Goal: Feedback & Contribution: Submit feedback/report problem

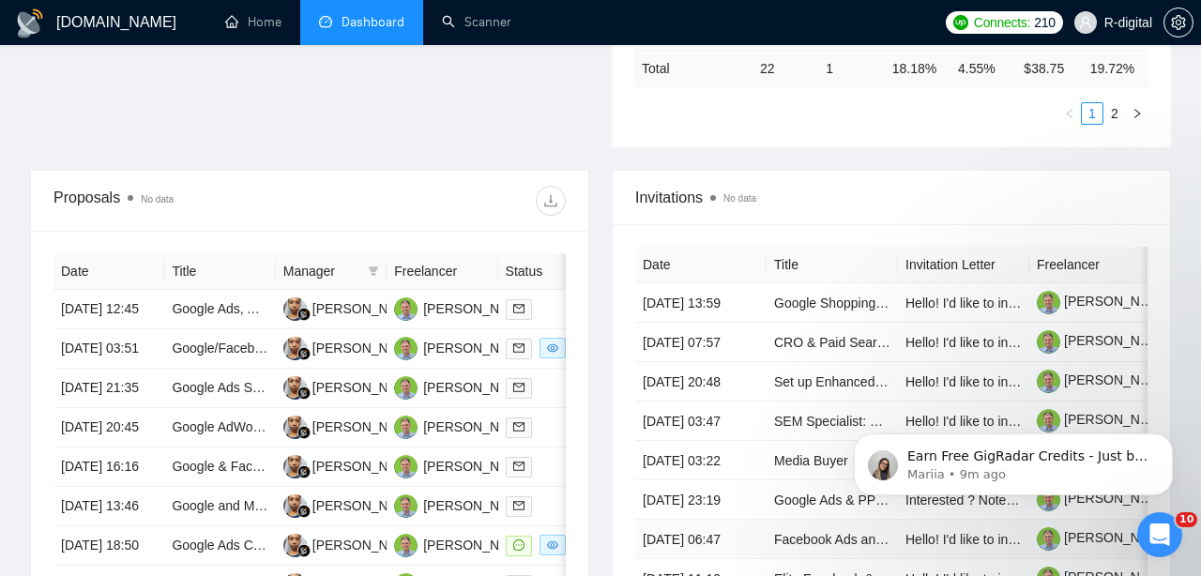
scroll to position [569, 0]
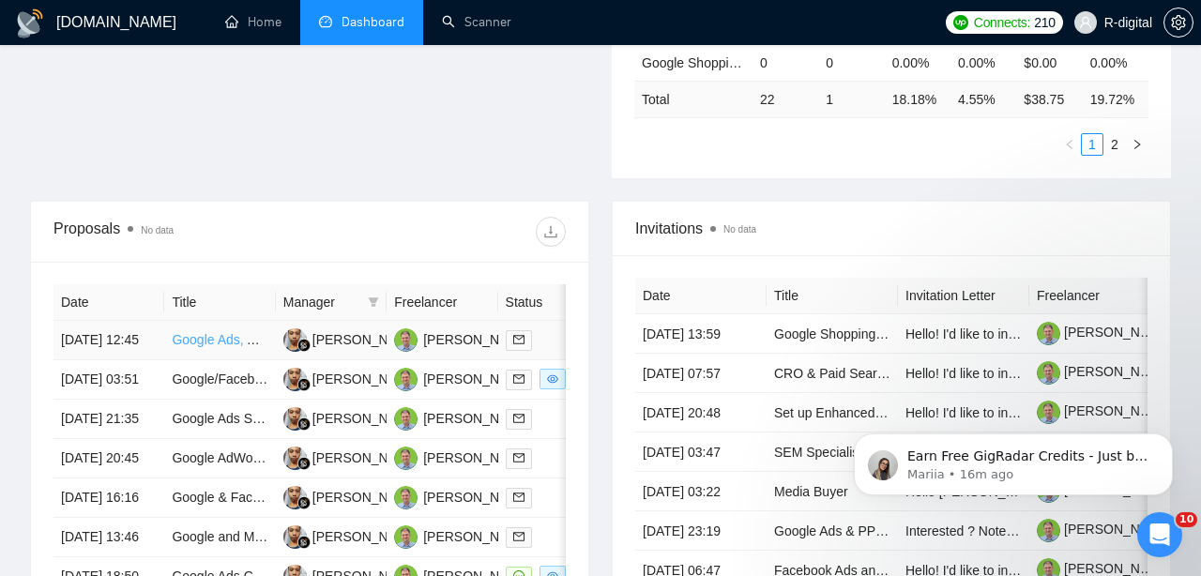
click at [186, 347] on link "Google Ads, Analytics, Tag Manager Tracking Specialist (HubSpot Forms)" at bounding box center [386, 339] width 429 height 15
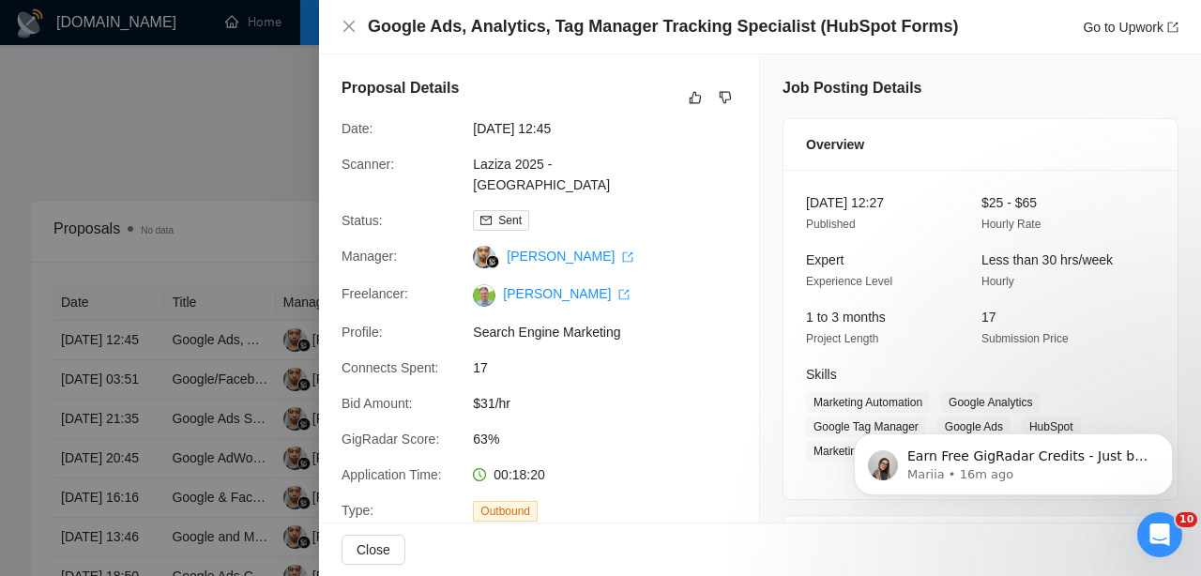
click at [508, 29] on h4 "Google Ads, Analytics, Tag Manager Tracking Specialist (HubSpot Forms)" at bounding box center [663, 26] width 590 height 23
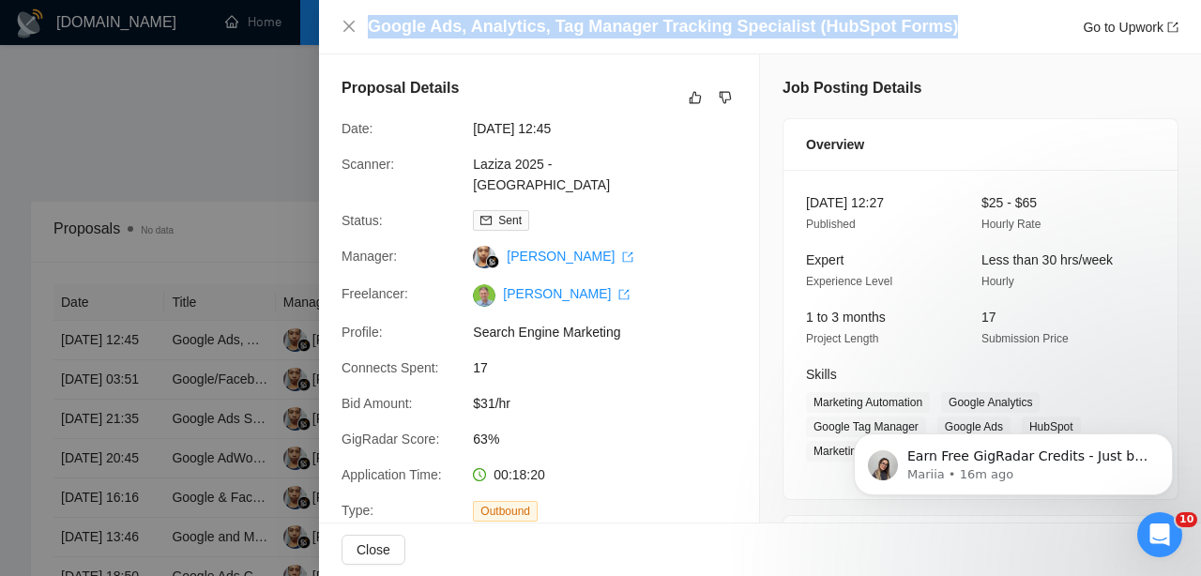
click at [508, 29] on h4 "Google Ads, Analytics, Tag Manager Tracking Specialist (HubSpot Forms)" at bounding box center [663, 26] width 590 height 23
copy h4 "Google Ads, Analytics, Tag Manager Tracking Specialist (HubSpot Forms)"
click at [726, 96] on icon "dislike" at bounding box center [725, 97] width 13 height 15
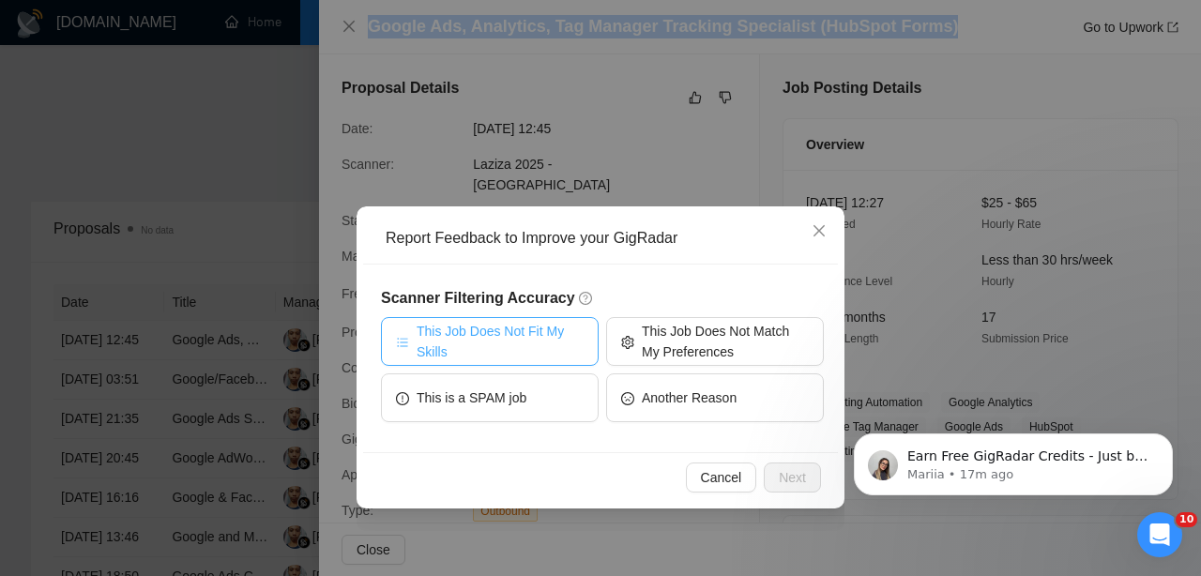
click at [531, 328] on span "This Job Does Not Fit My Skills" at bounding box center [500, 341] width 167 height 41
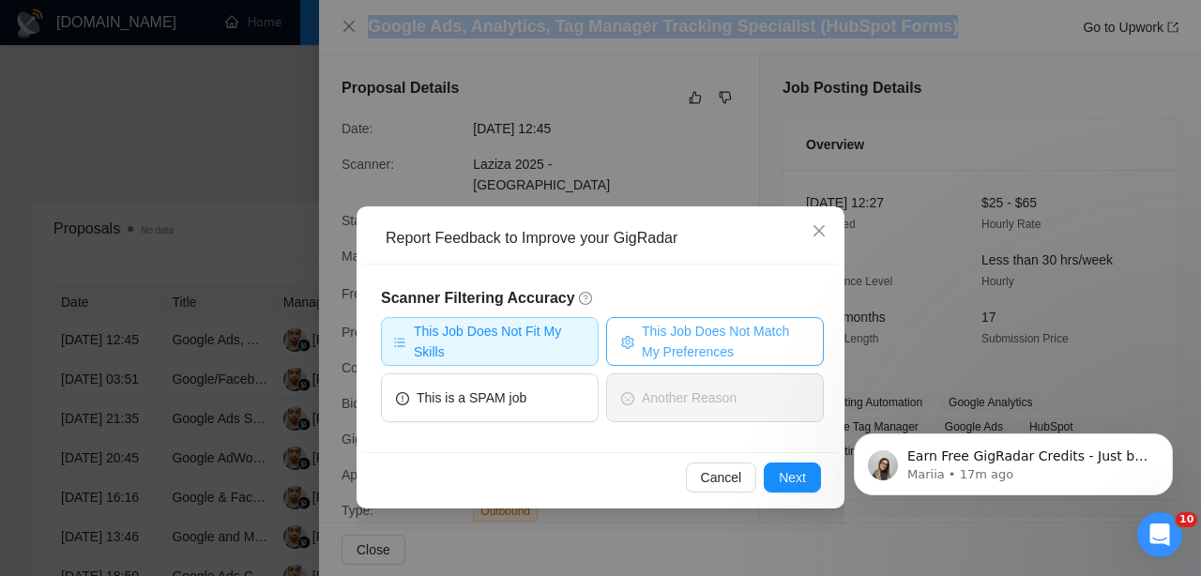
click at [641, 340] on button "This Job Does Not Match My Preferences" at bounding box center [715, 341] width 218 height 49
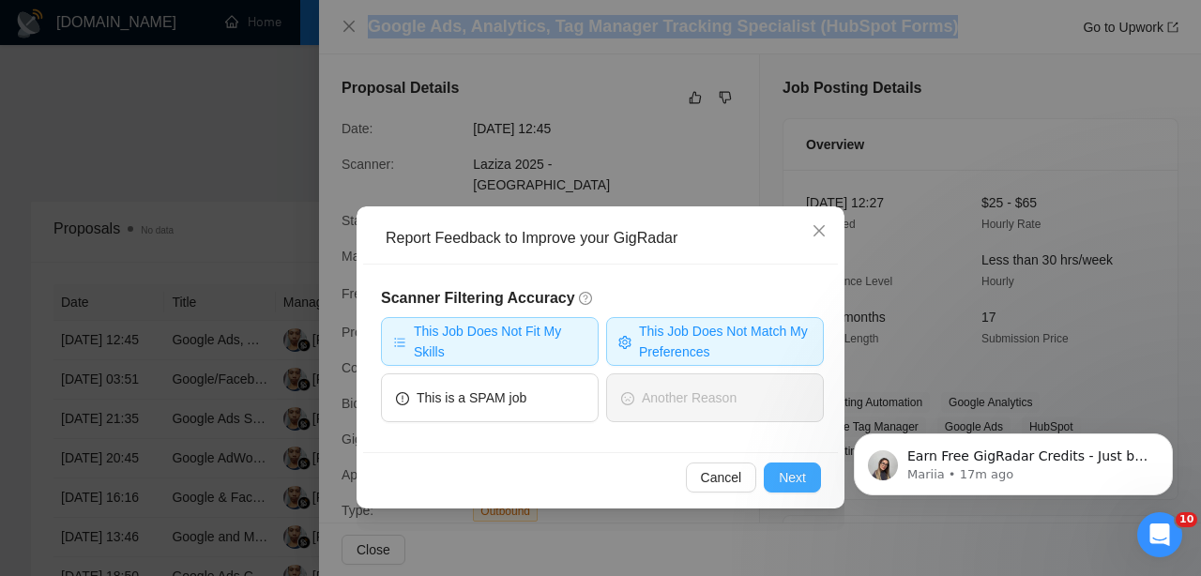
click at [784, 482] on span "Next" at bounding box center [792, 477] width 27 height 21
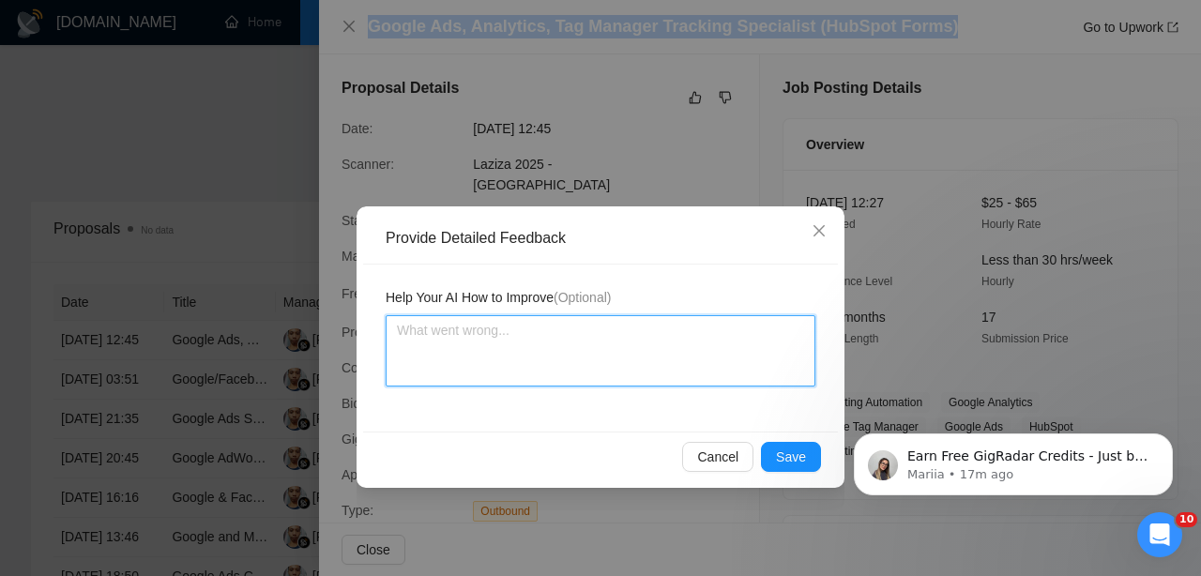
click at [629, 366] on textarea at bounding box center [601, 350] width 430 height 71
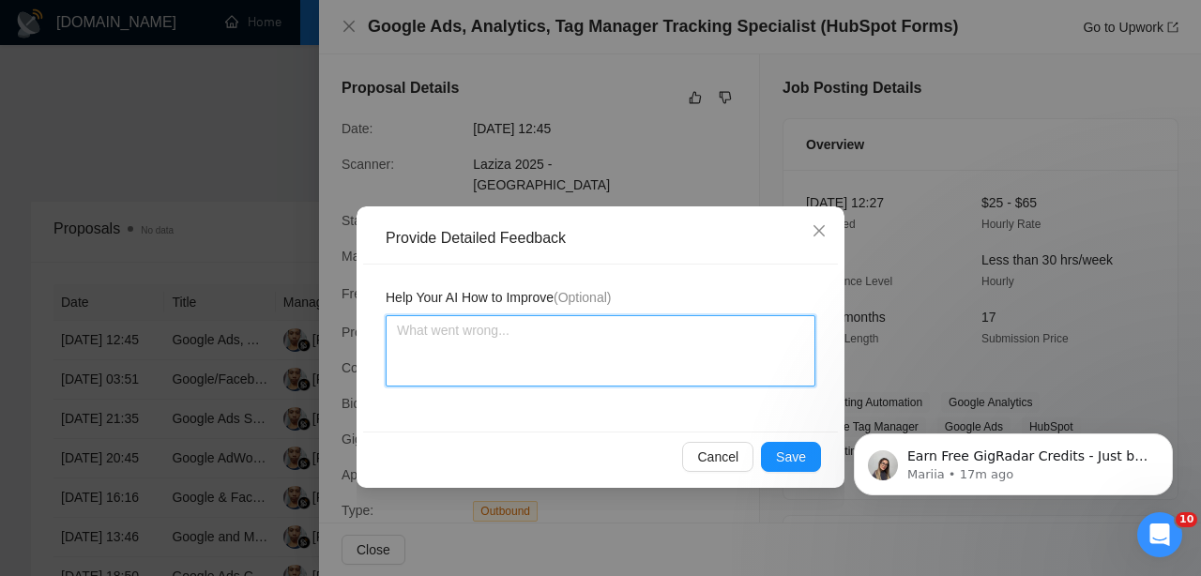
type textarea "j"
type textarea "jo"
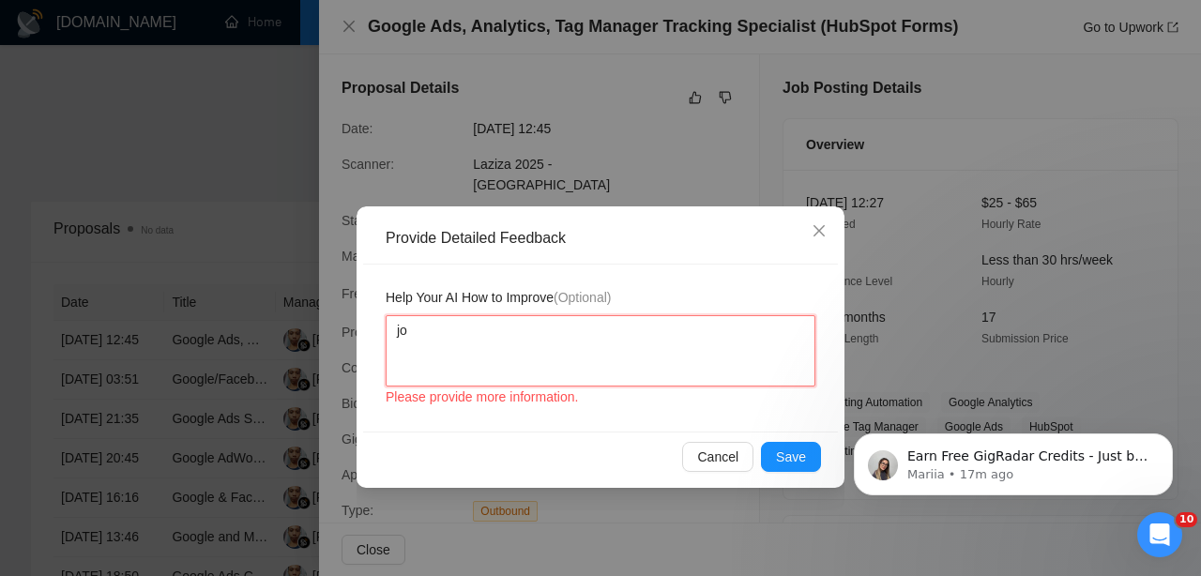
type textarea "job"
type textarea "job i"
type textarea "job is"
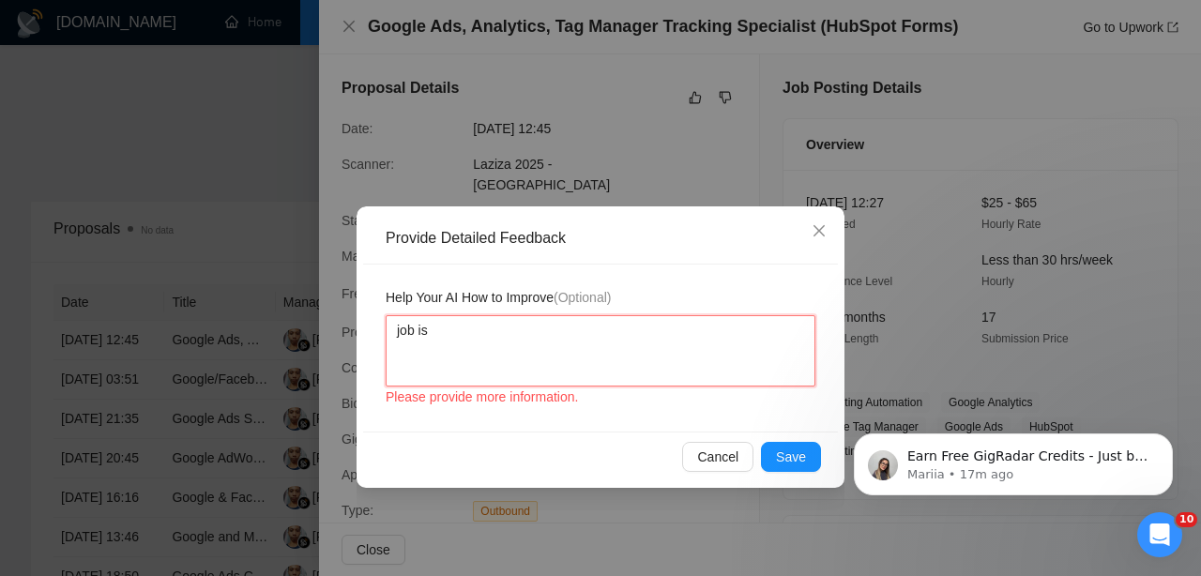
type textarea "job is t"
type textarea "job is to"
type textarea "job is to f"
type textarea "job is to fi"
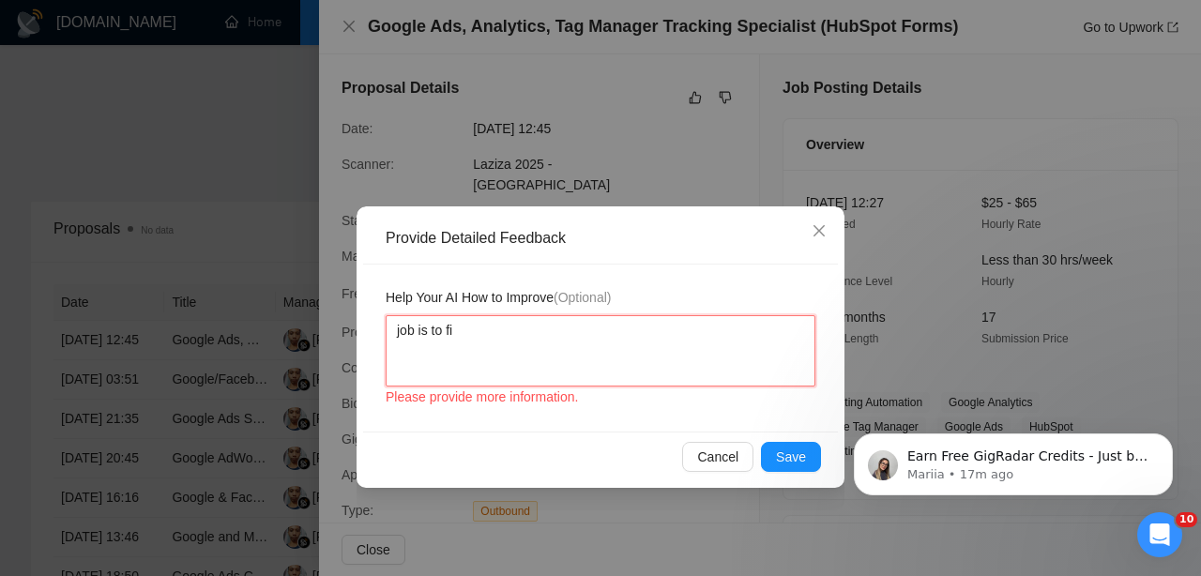
type textarea "job is to fix"
type textarea "job is to fix,"
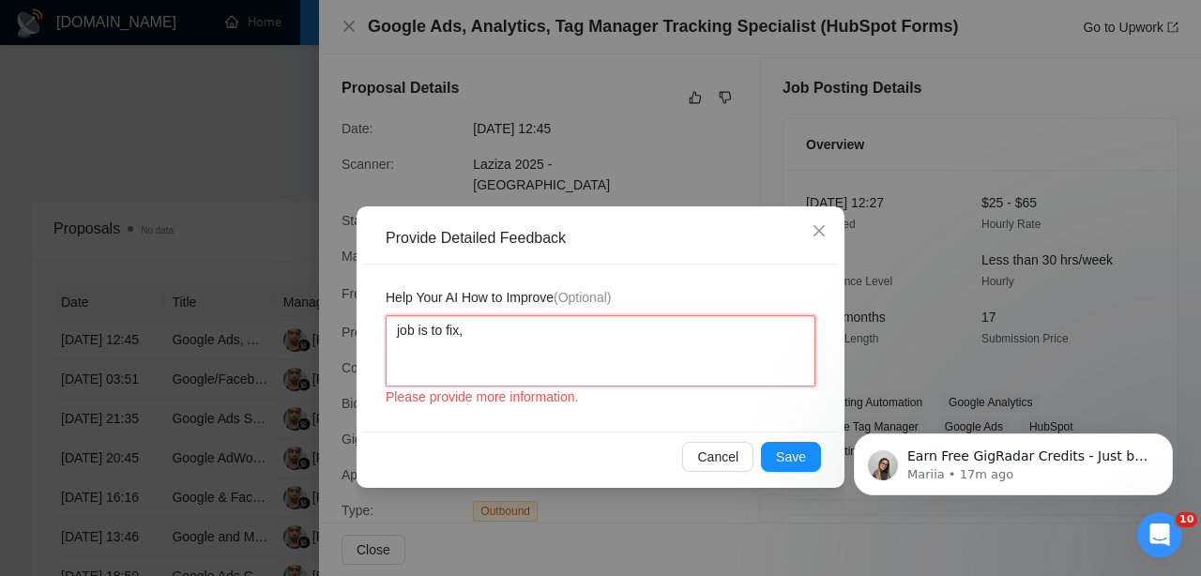
type textarea "job is to fix, n"
type textarea "job is to fix, no"
type textarea "job is to fix, not"
type textarea "job is to fix, not t"
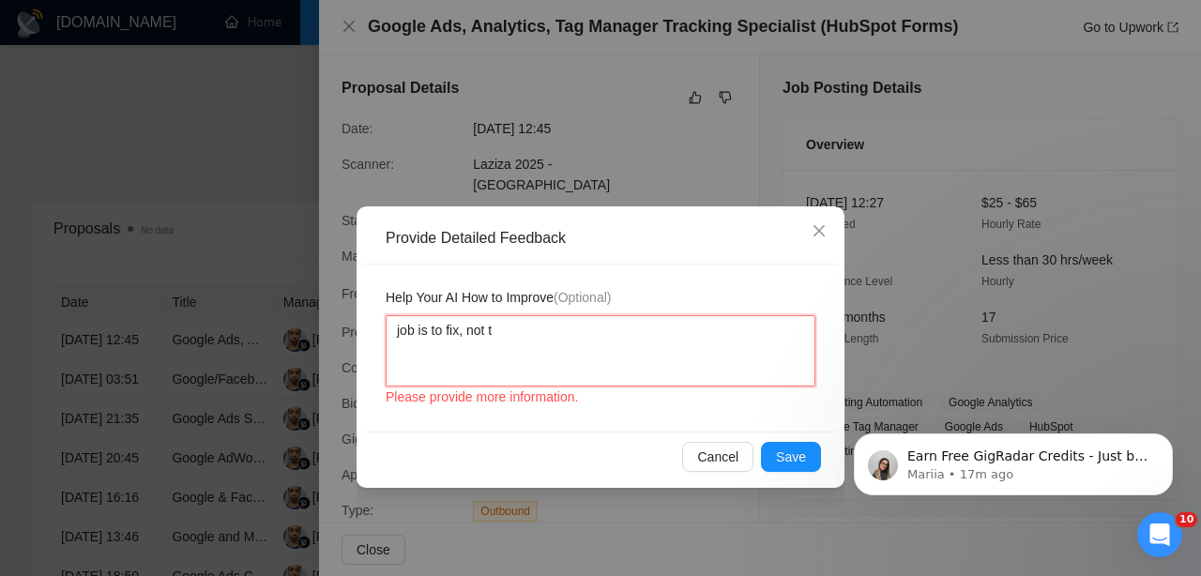
type textarea "job is to fix, not to"
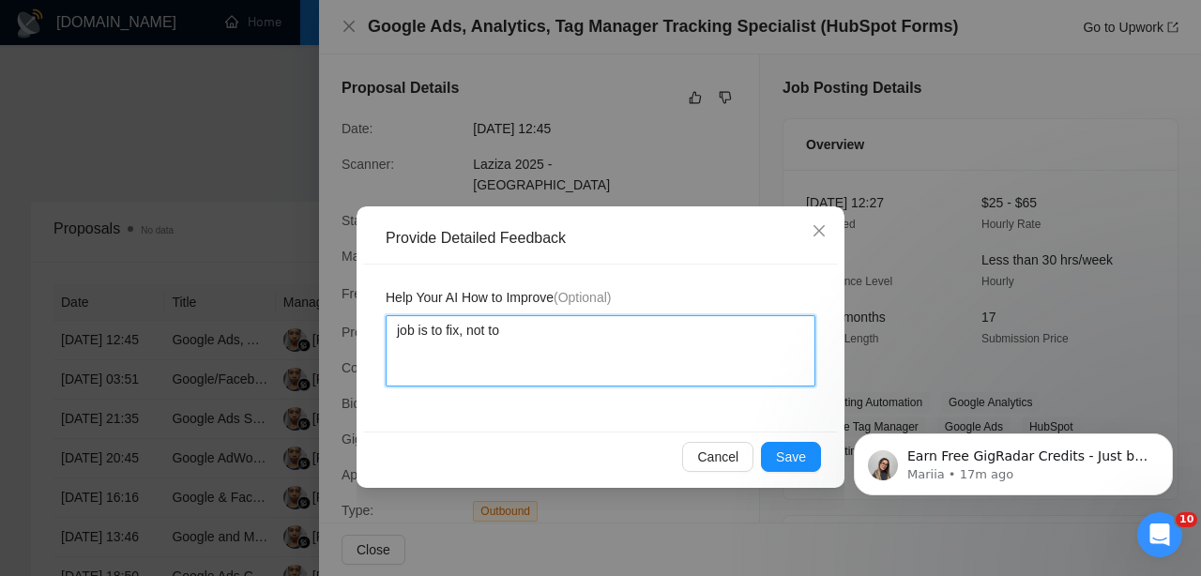
type textarea "job is to fix, not tow"
type textarea "job is to fix, not to"
type textarea "job is to fix, not to w"
type textarea "job is to fix, not to wo"
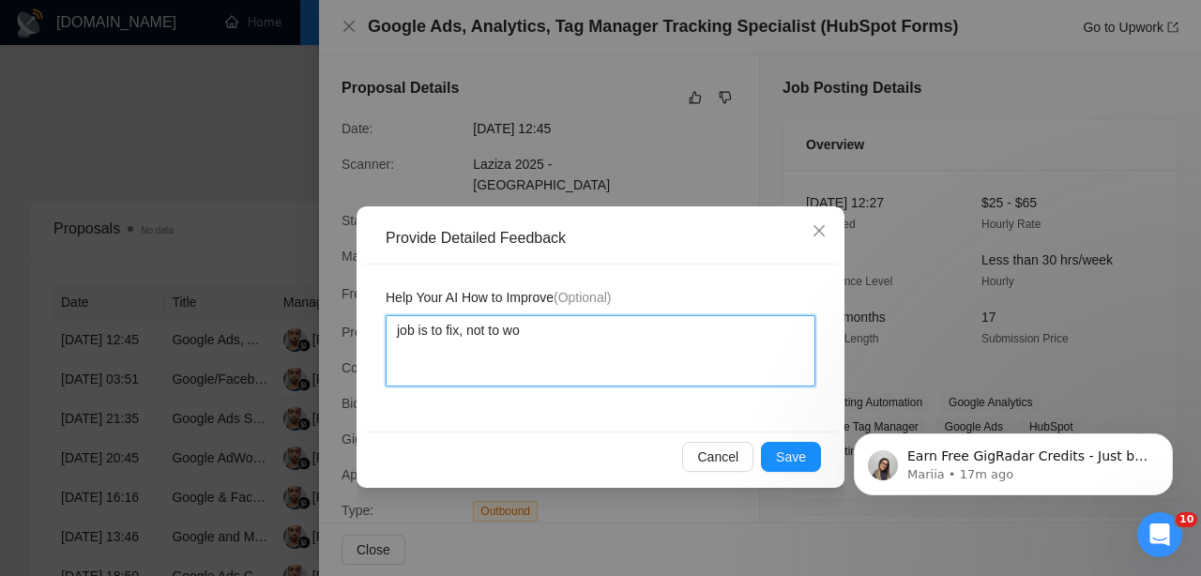
type textarea "job is to fix, not to wor"
type textarea "job is to fix, not to work"
type textarea "job is to fix, not to work f"
type textarea "job is to fix, not to work fo"
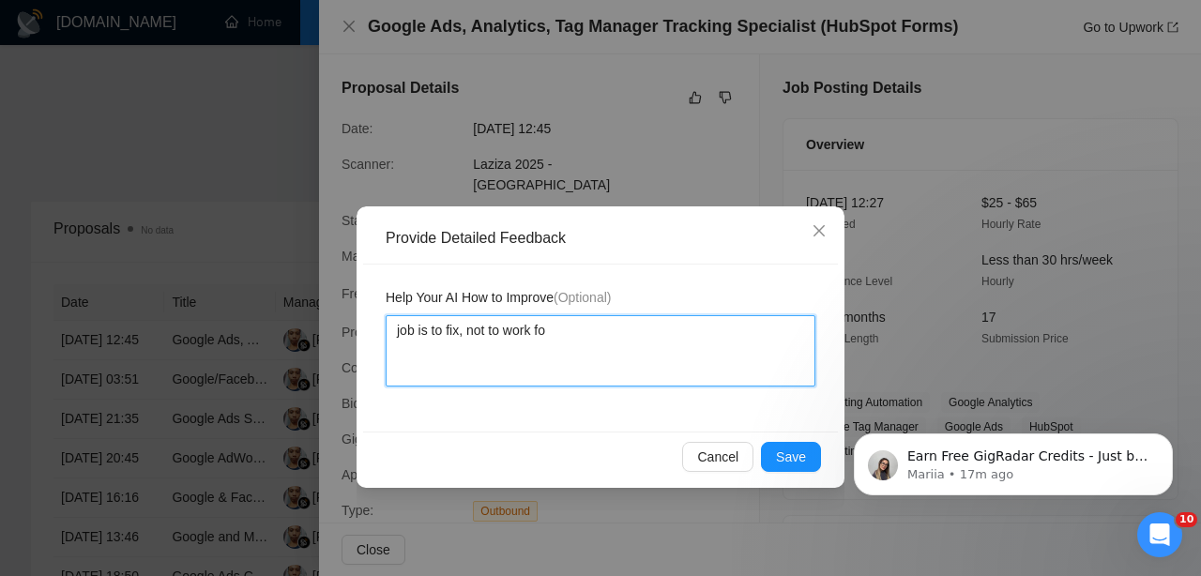
type textarea "job is to fix, not to work for"
type textarea "job is to fix, not to work for l"
type textarea "job is to fix, not to work for lo"
type textarea "job is to fix, not to work for [PERSON_NAME]"
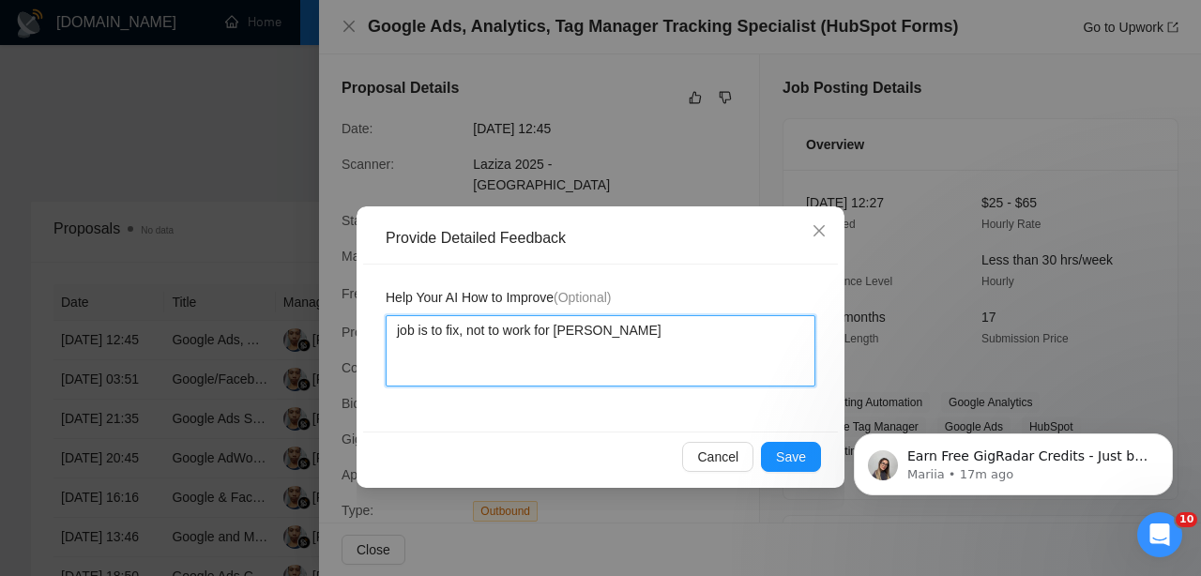
type textarea "job is to fix, not to work for long"
type textarea "job is to fix, not to work for long t"
type textarea "job is to fix, not to work for long te"
type textarea "job is to fix, not to work for long ter"
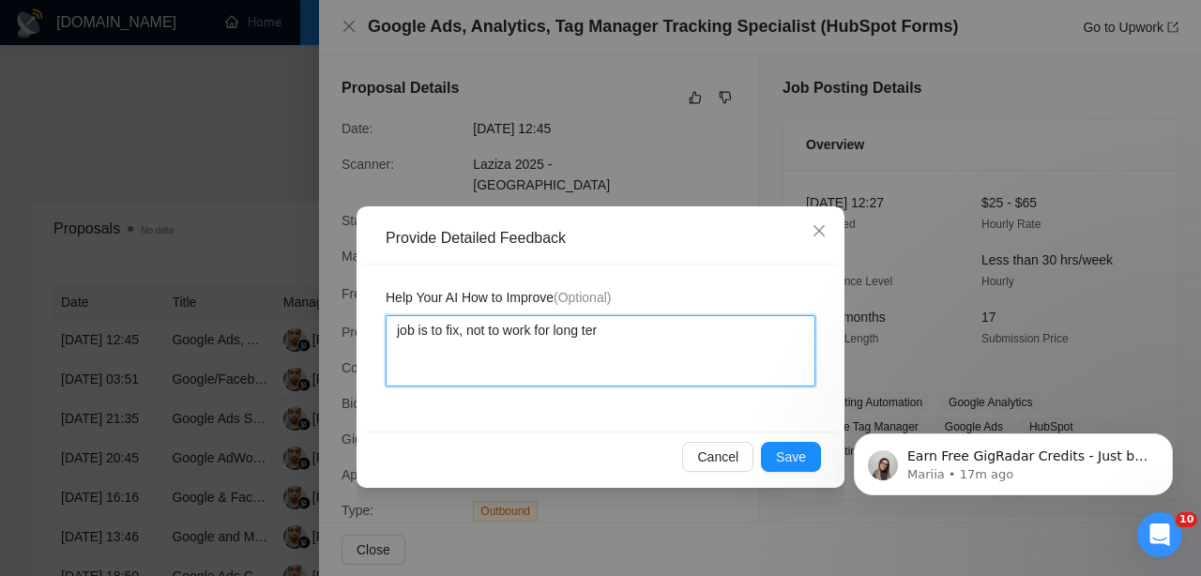
type textarea "job is to fix, not to work for long term"
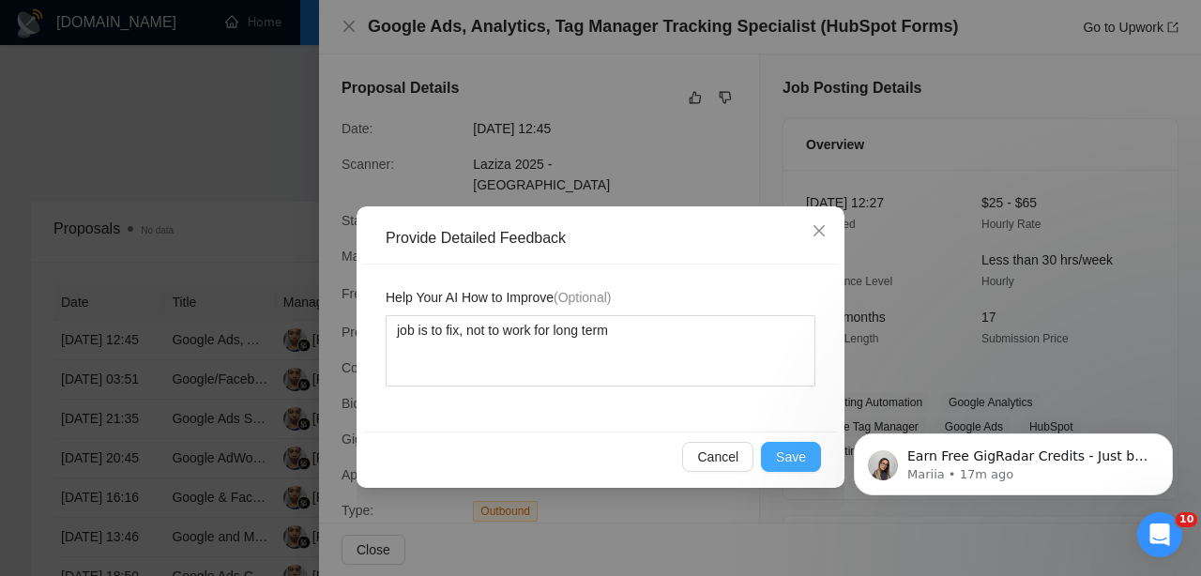
click at [780, 460] on span "Save" at bounding box center [791, 457] width 30 height 21
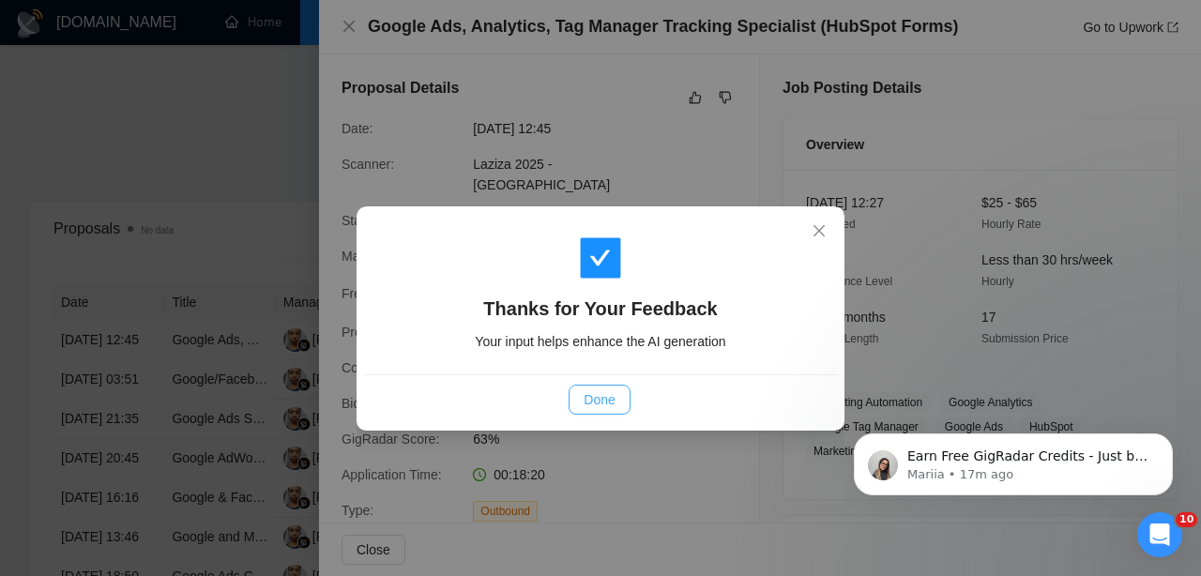
click at [597, 396] on span "Done" at bounding box center [598, 399] width 31 height 21
